Goal: Information Seeking & Learning: Learn about a topic

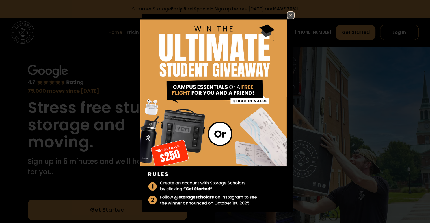
click at [287, 12] on img at bounding box center [290, 15] width 7 height 7
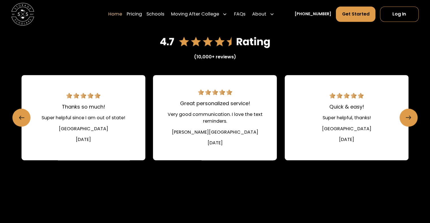
scroll to position [819, 0]
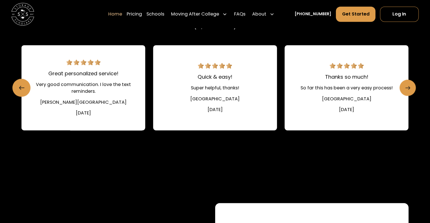
click at [411, 90] on link "Next slide" at bounding box center [407, 88] width 16 height 16
click at [407, 81] on link "Next slide" at bounding box center [407, 88] width 16 height 16
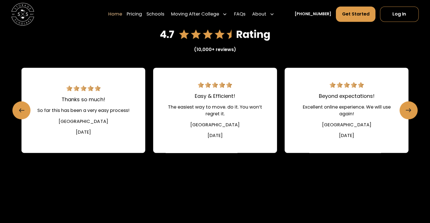
scroll to position [763, 0]
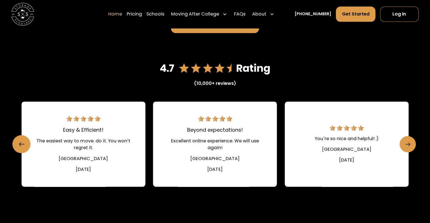
click at [405, 142] on icon "Next slide" at bounding box center [407, 144] width 5 height 9
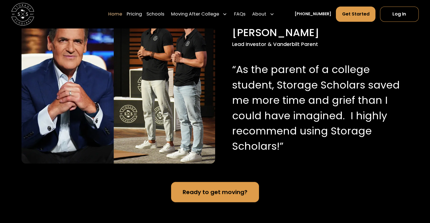
scroll to position [706, 0]
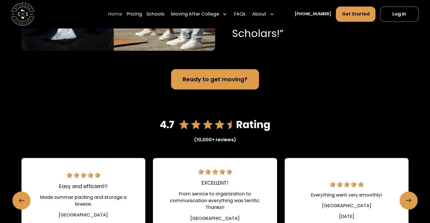
drag, startPoint x: 273, startPoint y: 122, endPoint x: 254, endPoint y: 127, distance: 20.4
click at [254, 127] on div "(10,000+ reviews)" at bounding box center [214, 137] width 387 height 41
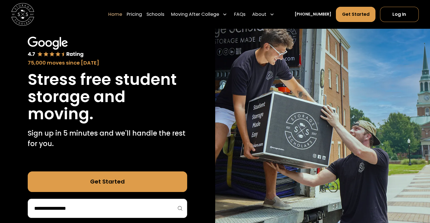
scroll to position [0, 0]
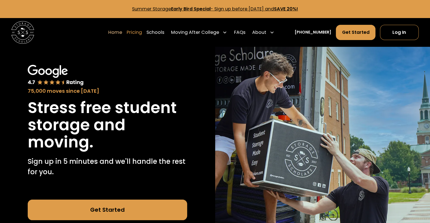
click at [142, 30] on link "Pricing" at bounding box center [134, 33] width 15 height 16
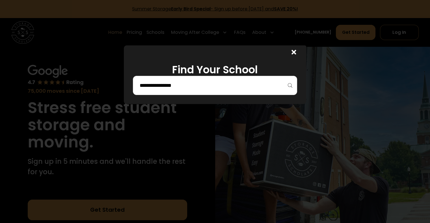
click at [296, 54] on icon at bounding box center [293, 52] width 5 height 6
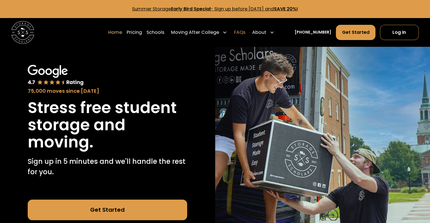
click at [242, 29] on link "FAQs" at bounding box center [239, 33] width 11 height 16
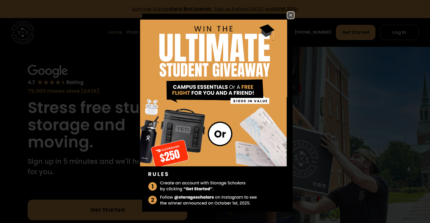
click at [287, 13] on img at bounding box center [290, 15] width 7 height 7
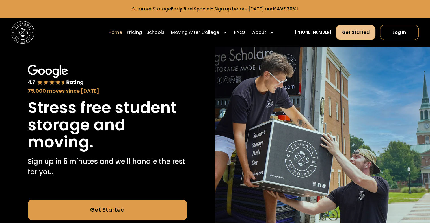
click at [361, 33] on link "Get Started" at bounding box center [355, 32] width 39 height 15
